Goal: Obtain resource: Obtain resource

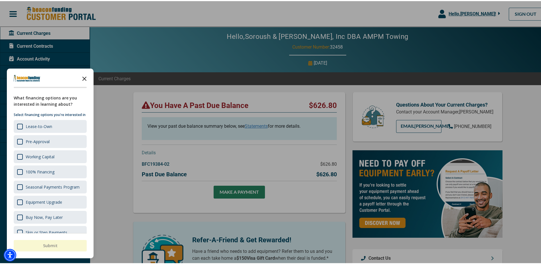
click at [83, 78] on icon "Close the survey" at bounding box center [84, 76] width 11 height 11
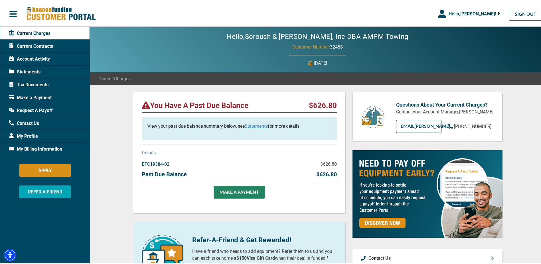
click at [61, 47] on div "Current Contracts" at bounding box center [45, 45] width 90 height 13
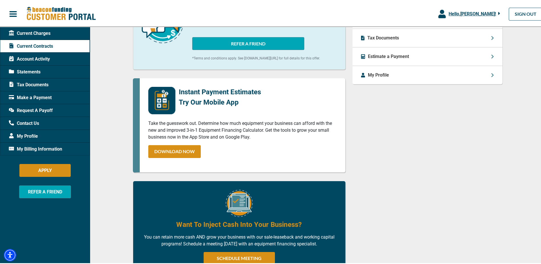
scroll to position [57, 0]
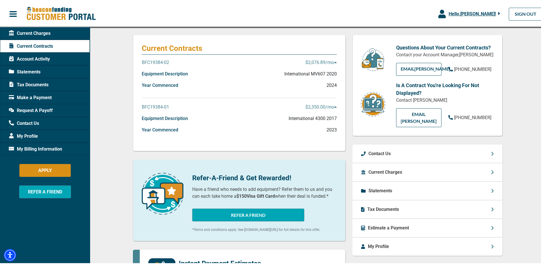
click at [45, 74] on div "Statements" at bounding box center [45, 70] width 90 height 13
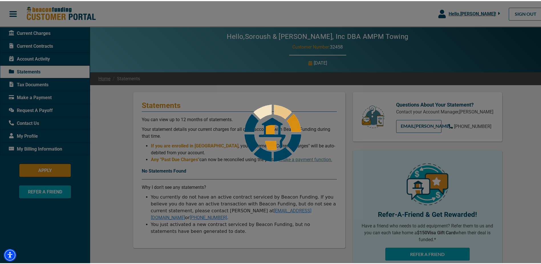
click at [46, 84] on div at bounding box center [273, 132] width 546 height 264
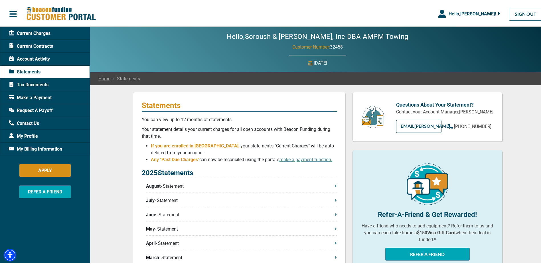
click at [55, 82] on div "Tax Documents" at bounding box center [45, 83] width 90 height 13
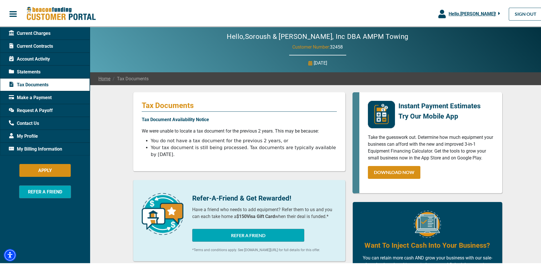
click at [55, 72] on div "Statements" at bounding box center [45, 70] width 90 height 13
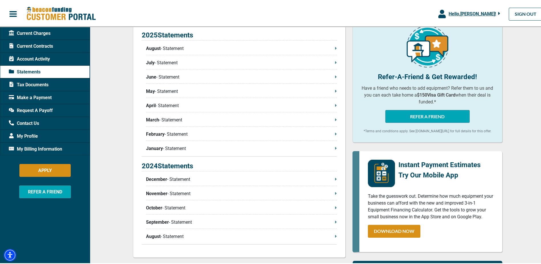
scroll to position [143, 0]
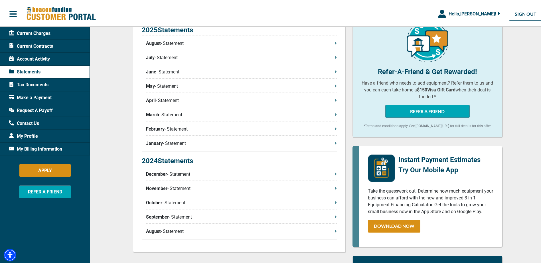
click at [213, 176] on p "December - Statement" at bounding box center [241, 173] width 191 height 7
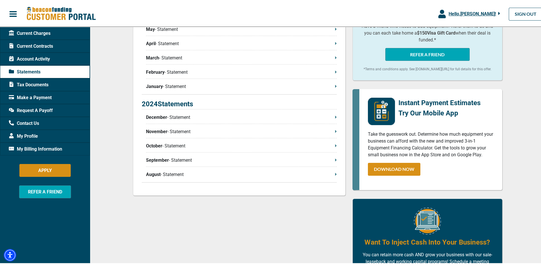
scroll to position [200, 0]
click at [311, 131] on p "November - Statement" at bounding box center [241, 130] width 191 height 7
click at [240, 144] on p "October - Statement" at bounding box center [241, 144] width 191 height 7
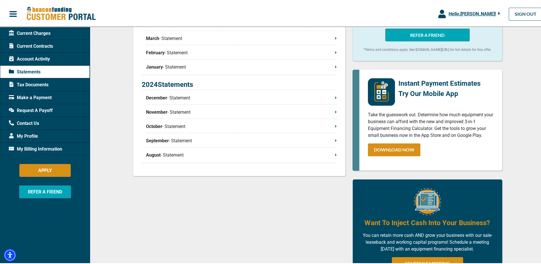
scroll to position [228, 0]
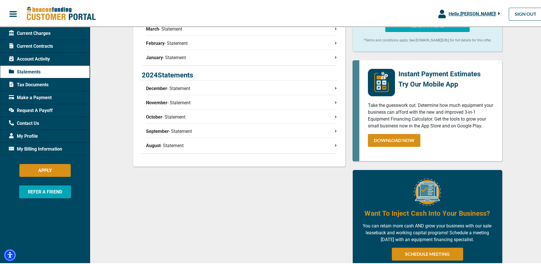
click at [236, 139] on div "2024 Statements December - Statement November - Statement October - Statement S…" at bounding box center [239, 111] width 195 height 84
click at [236, 132] on p "September - Statement" at bounding box center [241, 130] width 191 height 7
click at [235, 143] on p "August - Statement" at bounding box center [241, 144] width 191 height 7
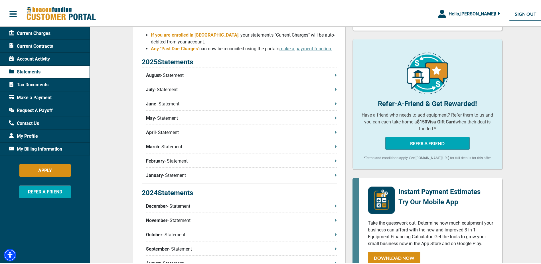
scroll to position [25, 0]
